Goal: Task Accomplishment & Management: Use online tool/utility

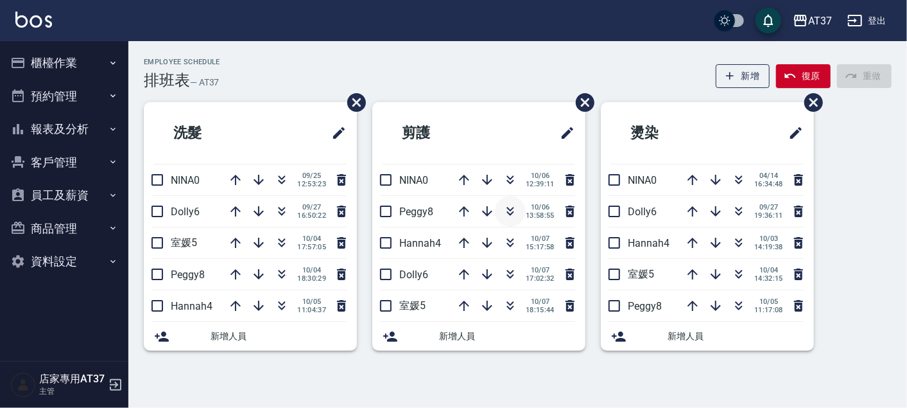
click at [509, 211] on icon "button" at bounding box center [510, 210] width 15 height 15
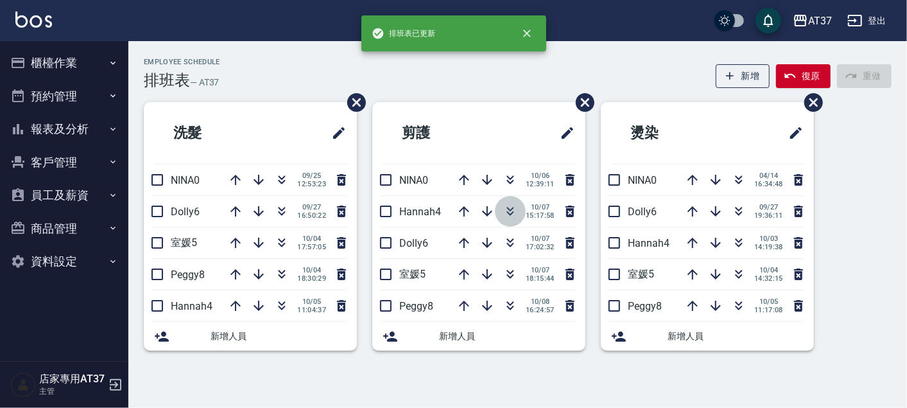
click at [506, 210] on icon "button" at bounding box center [510, 210] width 15 height 15
click at [490, 79] on div "Employee Schedule 排班表 — AT37 新增 復原 重做" at bounding box center [518, 73] width 748 height 31
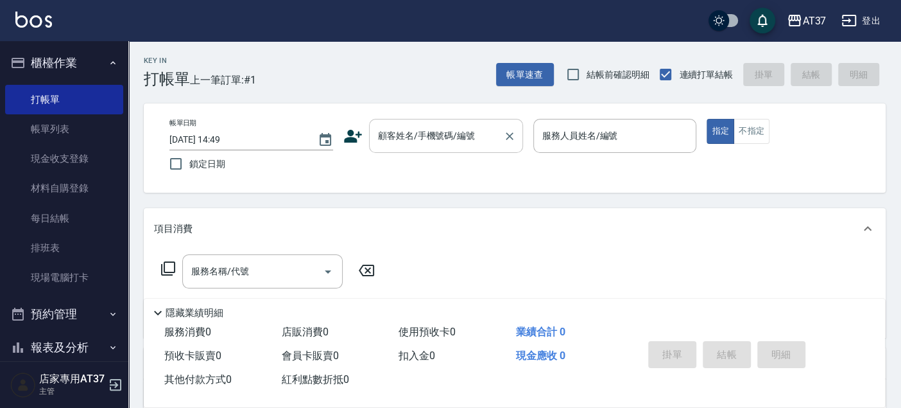
click at [441, 130] on div "顧客姓名/手機號碼/編號 顧客姓名/手機號碼/編號" at bounding box center [446, 136] width 154 height 34
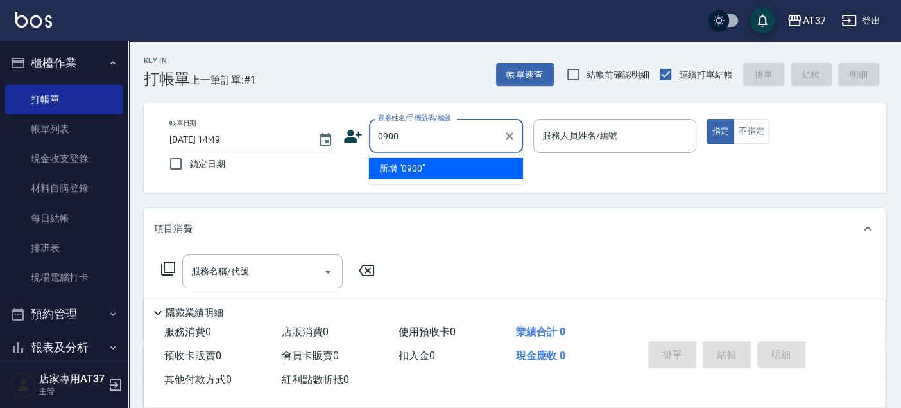
type input "0900"
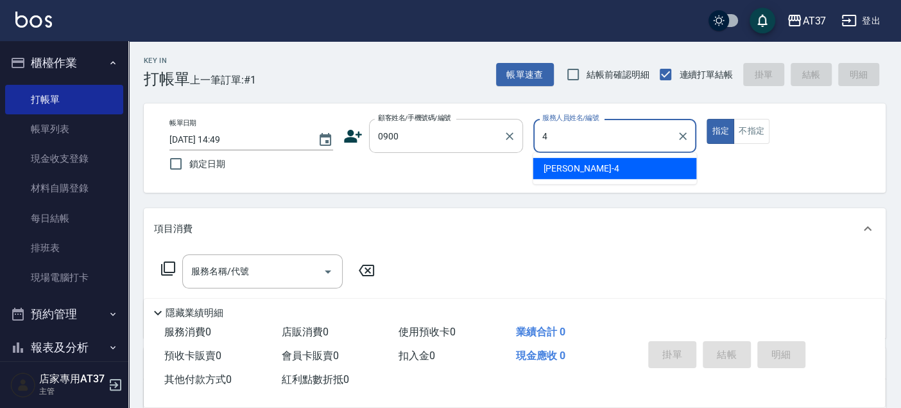
type input "[PERSON_NAME]-4"
type button "true"
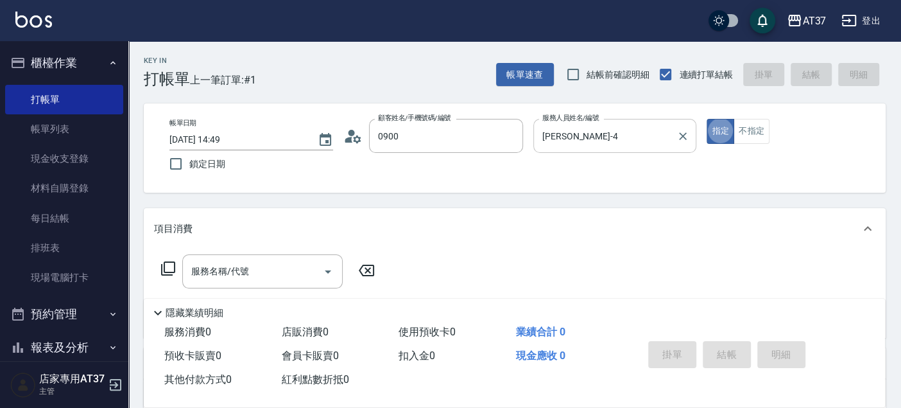
type input "新客人 姓名未設定/0900/null"
click at [745, 139] on button "不指定" at bounding box center [752, 131] width 36 height 25
click at [232, 270] on input "服務名稱/代號" at bounding box center [253, 271] width 130 height 22
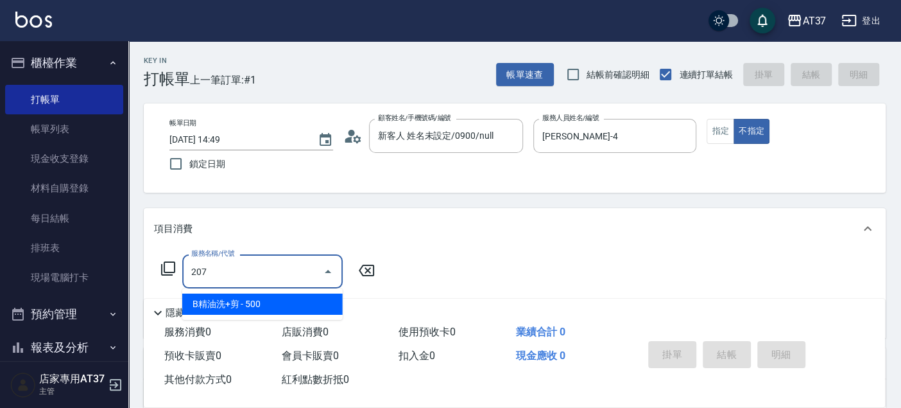
type input "B精油洗+剪(207)"
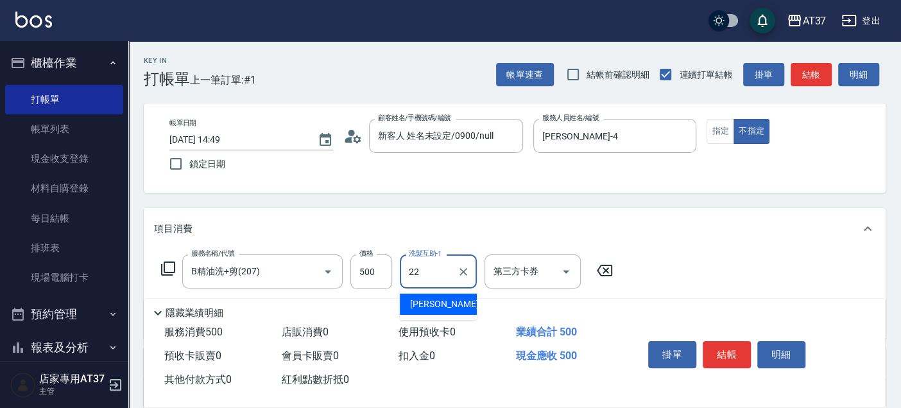
type input "[PERSON_NAME]-22"
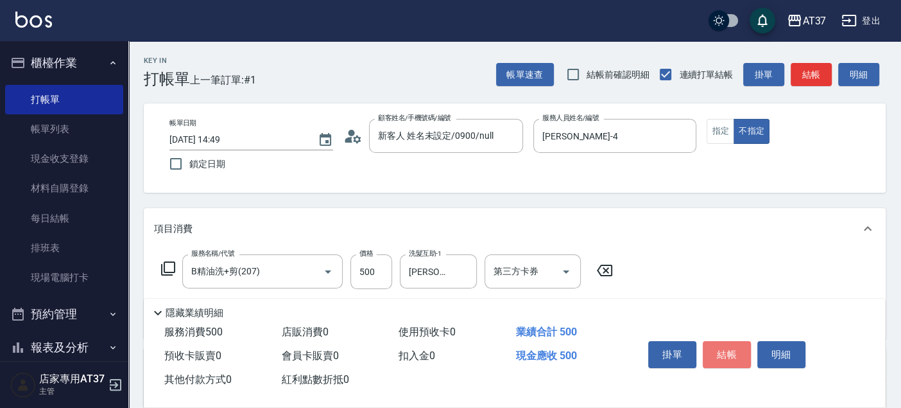
click at [714, 341] on button "結帳" at bounding box center [727, 354] width 48 height 27
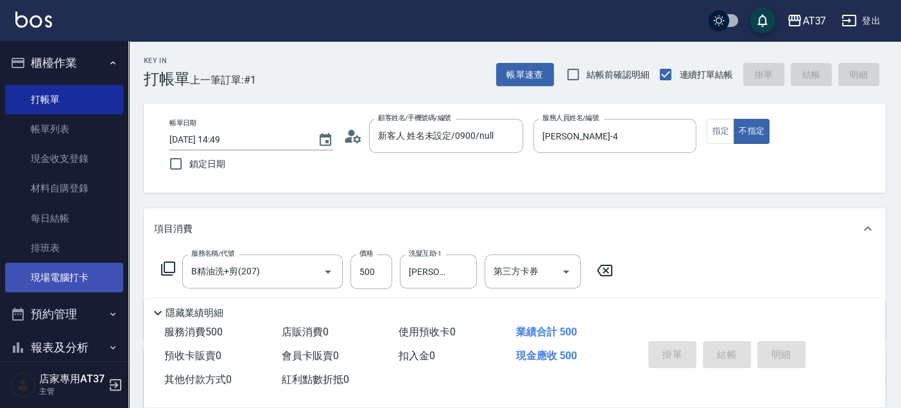
type input "[DATE] 16:12"
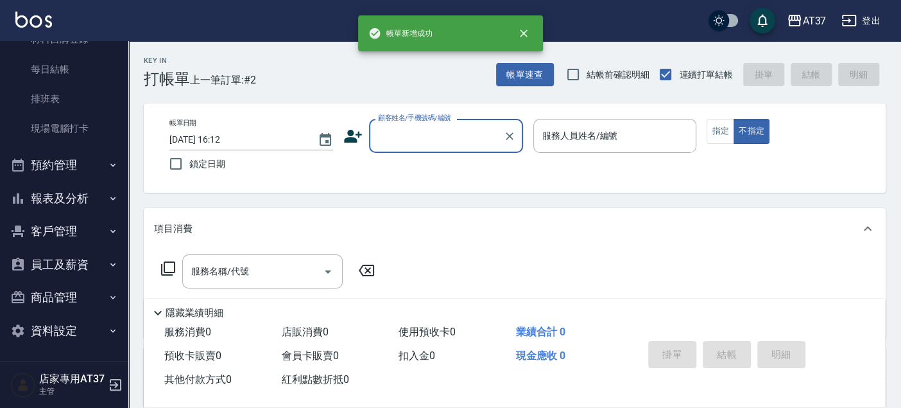
click at [90, 197] on button "報表及分析" at bounding box center [64, 198] width 118 height 33
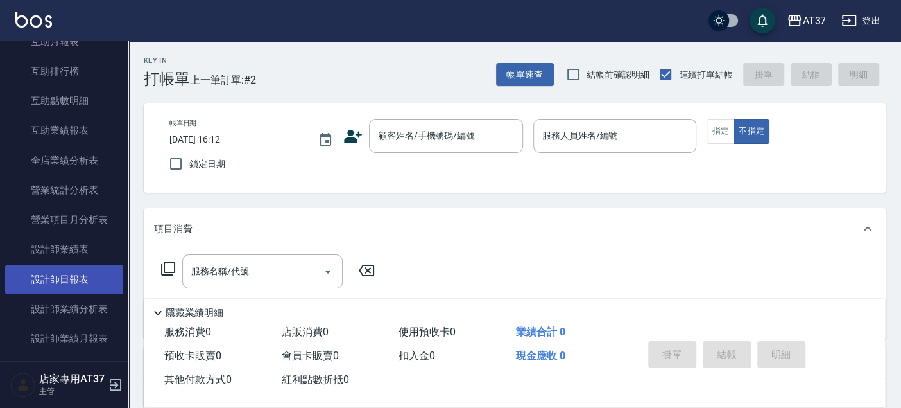
scroll to position [506, 0]
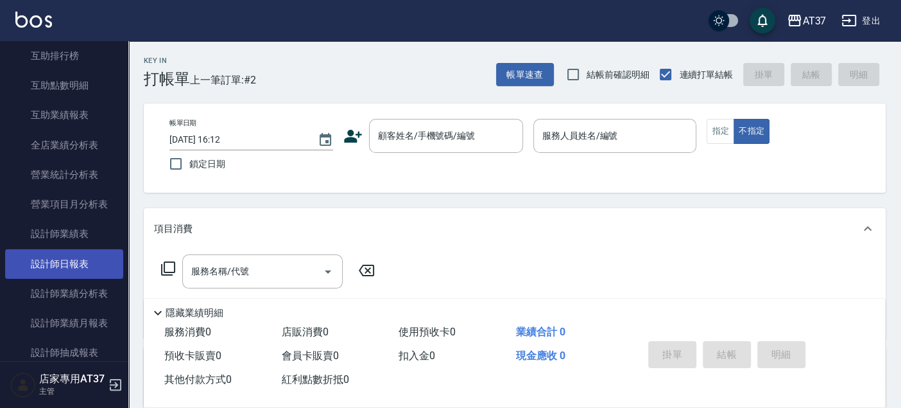
click at [82, 265] on link "設計師日報表" at bounding box center [64, 264] width 118 height 30
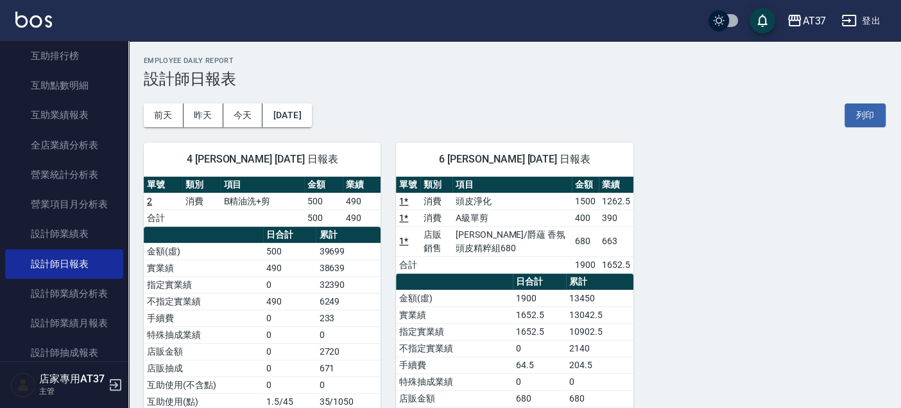
scroll to position [71, 0]
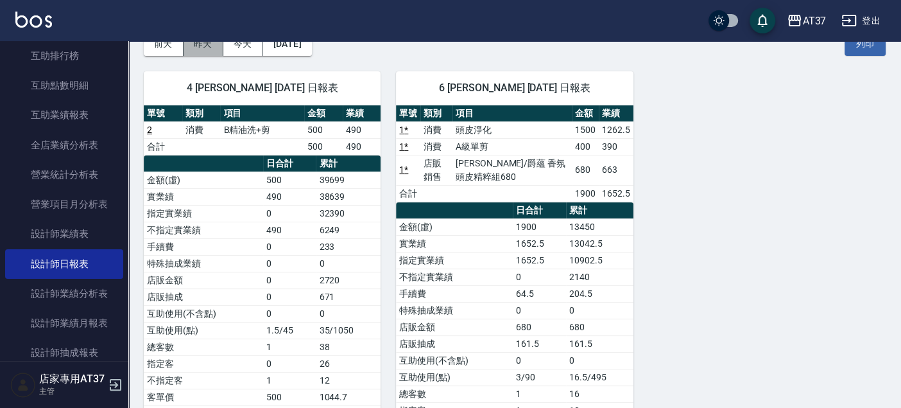
click at [194, 46] on button "昨天" at bounding box center [204, 44] width 40 height 24
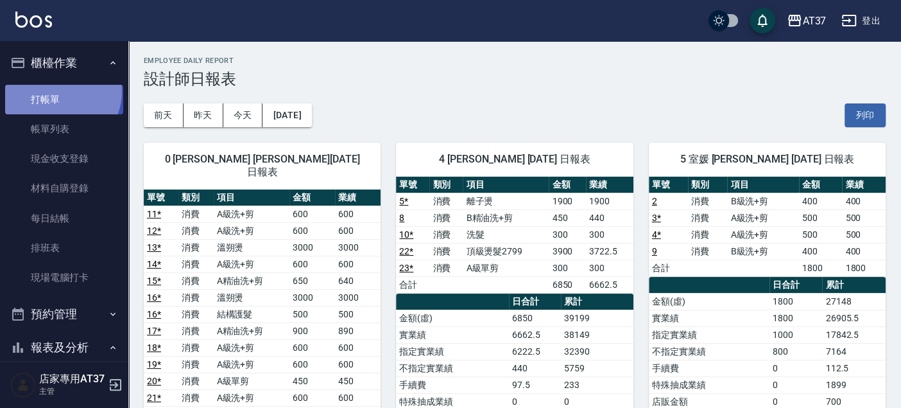
click at [60, 91] on link "打帳單" at bounding box center [64, 100] width 118 height 30
